Goal: Task Accomplishment & Management: Use online tool/utility

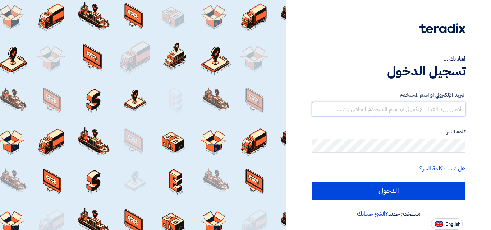
type input "marc.azer@awstreams.com"
click at [367, 115] on input "marc.azer@awstreams.com" at bounding box center [388, 109] width 153 height 14
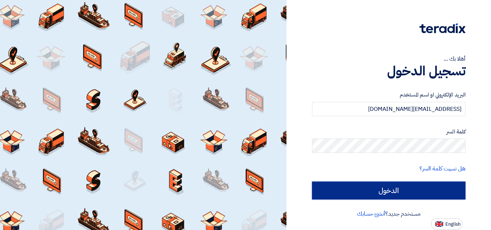
click at [325, 192] on input "الدخول" at bounding box center [388, 191] width 153 height 18
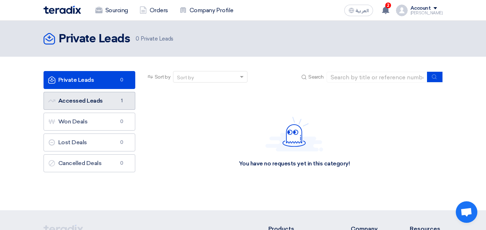
click at [121, 101] on span "1" at bounding box center [122, 100] width 9 height 7
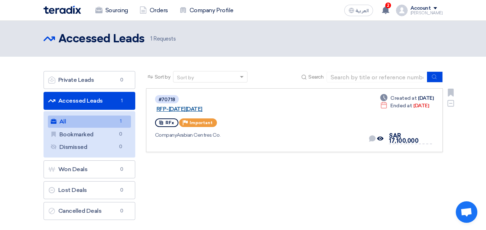
click at [236, 106] on link "RFP-Saudi National Day 2025" at bounding box center [246, 109] width 180 height 6
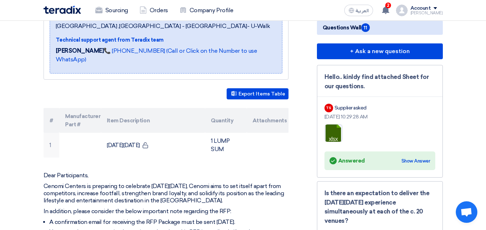
scroll to position [144, 0]
